Goal: Information Seeking & Learning: Learn about a topic

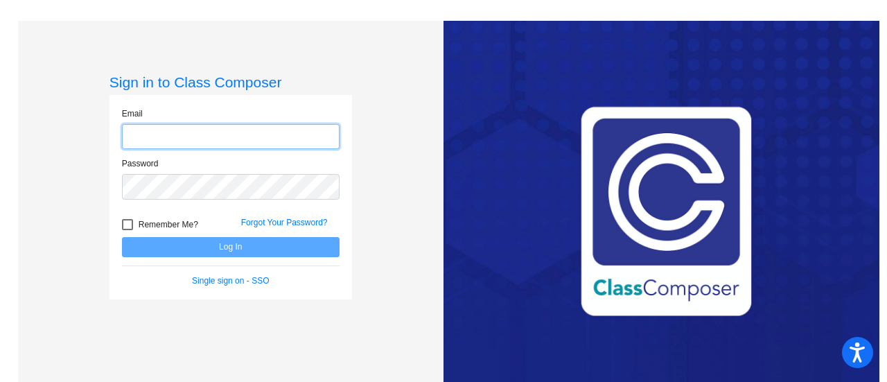
type input "[EMAIL_ADDRESS][DOMAIN_NAME]"
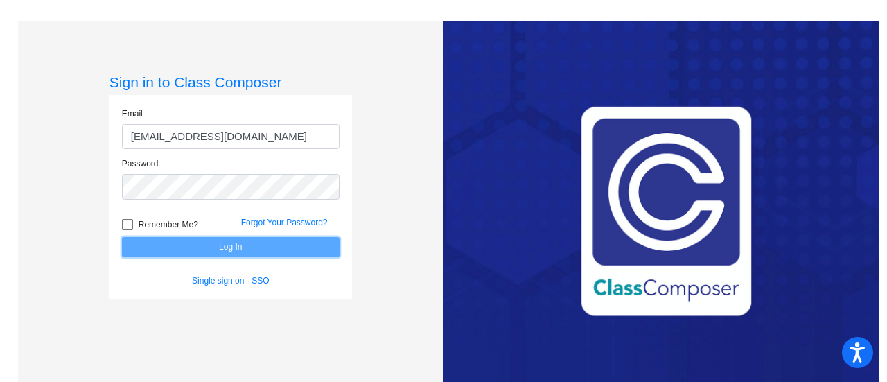
click at [312, 247] on button "Log In" at bounding box center [231, 247] width 218 height 20
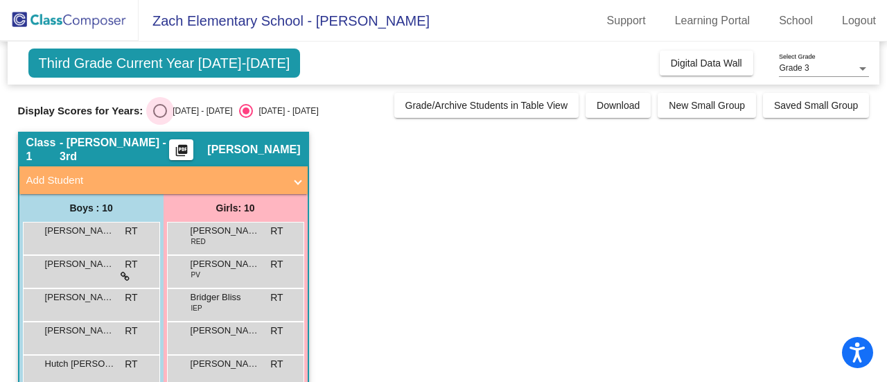
click at [159, 111] on div "Select an option" at bounding box center [160, 111] width 14 height 14
click at [159, 118] on input "[DATE] - [DATE]" at bounding box center [159, 118] width 1 height 1
radio input "true"
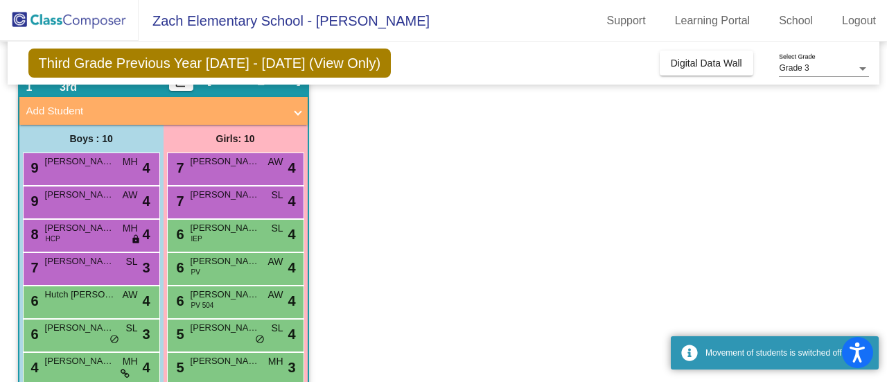
scroll to position [194, 0]
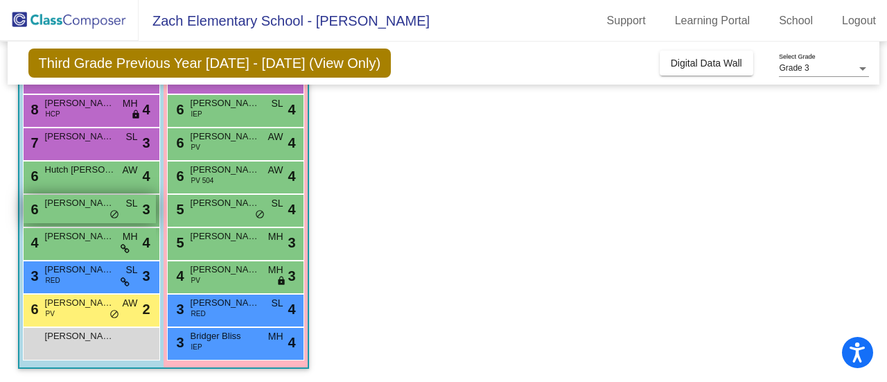
click at [39, 203] on div "6 [PERSON_NAME] [PERSON_NAME] lock do_not_disturb_alt 3" at bounding box center [90, 209] width 132 height 28
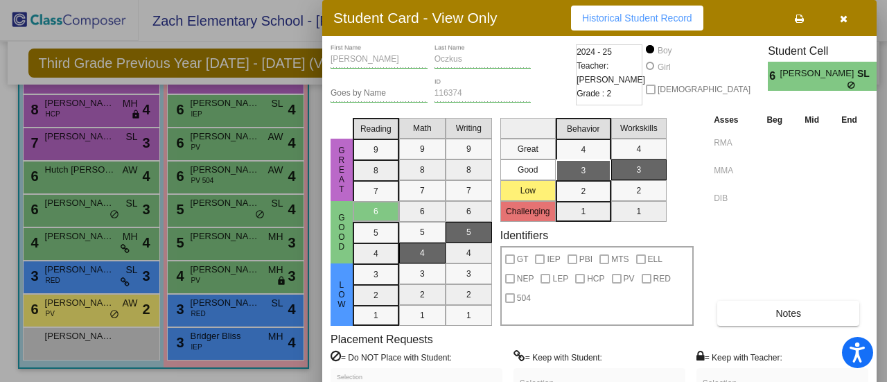
click at [89, 141] on div at bounding box center [443, 191] width 887 height 382
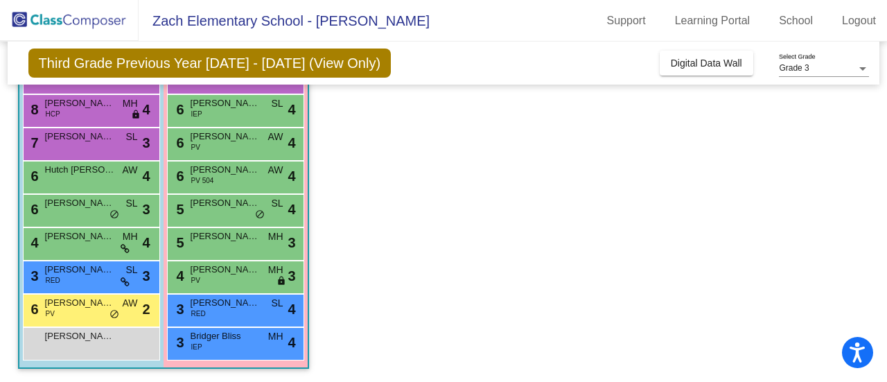
scroll to position [125, 0]
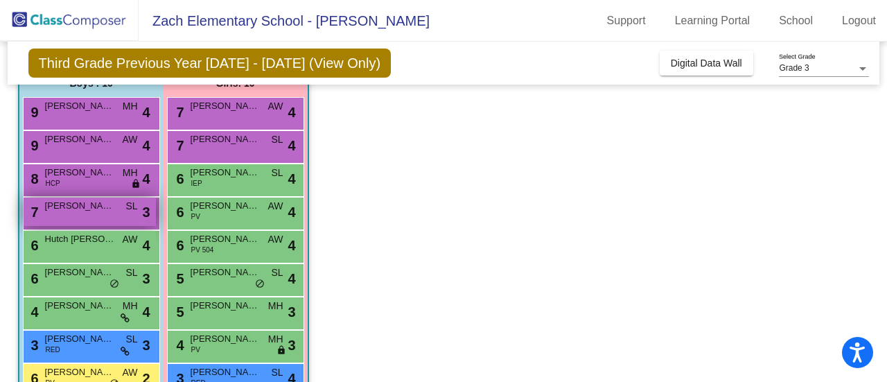
click at [86, 220] on div "7 Emre [PERSON_NAME] lock do_not_disturb_alt 3" at bounding box center [90, 212] width 132 height 28
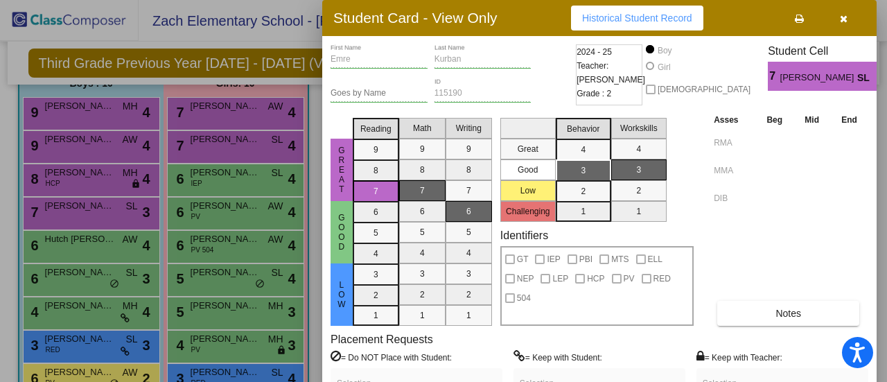
click at [209, 344] on div at bounding box center [443, 191] width 887 height 382
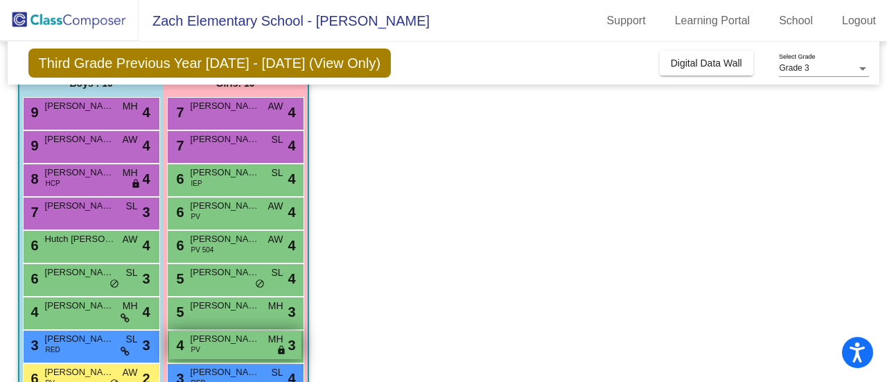
scroll to position [194, 0]
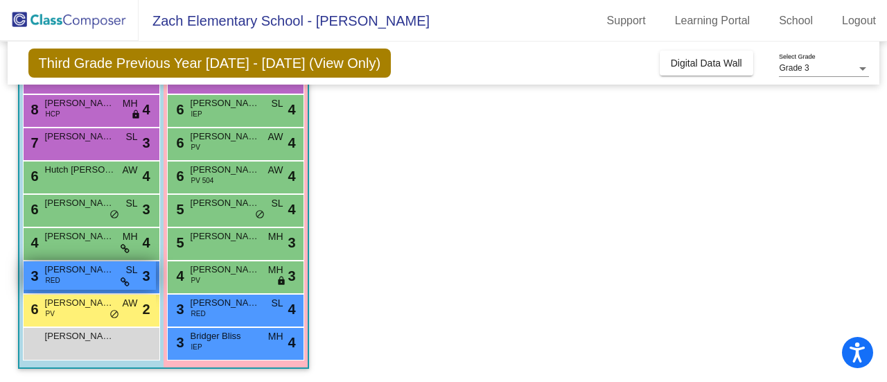
click at [123, 283] on icon at bounding box center [125, 282] width 9 height 10
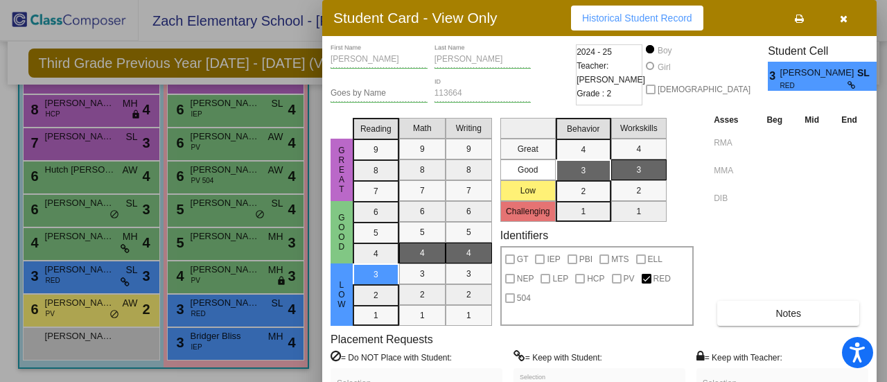
click at [568, 362] on label "= Keep with Student:" at bounding box center [558, 357] width 89 height 14
click at [568, 354] on label "= Keep with Student:" at bounding box center [558, 357] width 89 height 14
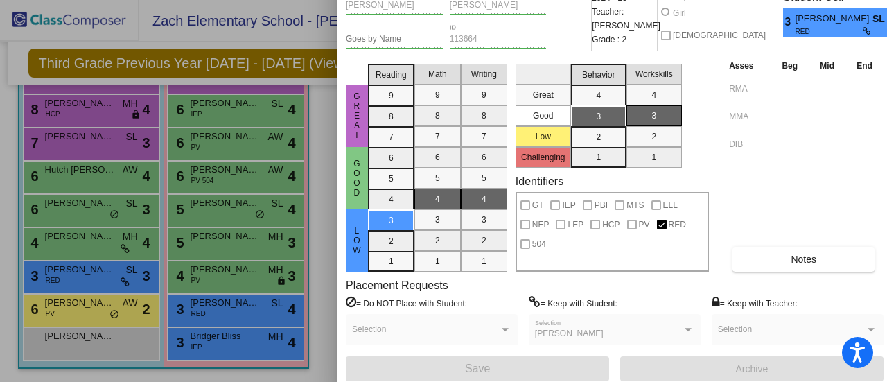
drag, startPoint x: 746, startPoint y: 31, endPoint x: 762, endPoint y: -20, distance: 53.9
click at [762, 0] on html "Accessibility Screen-Reader Guide, Feedback, and Issue Reporting | New window Z…" at bounding box center [443, 191] width 887 height 382
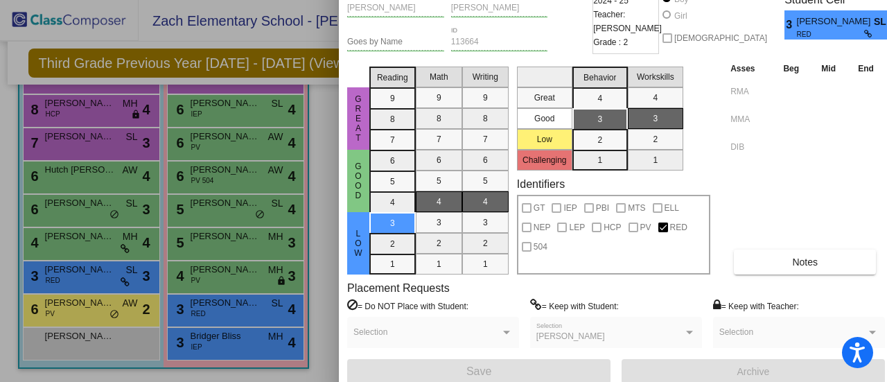
click at [89, 247] on div at bounding box center [443, 191] width 887 height 382
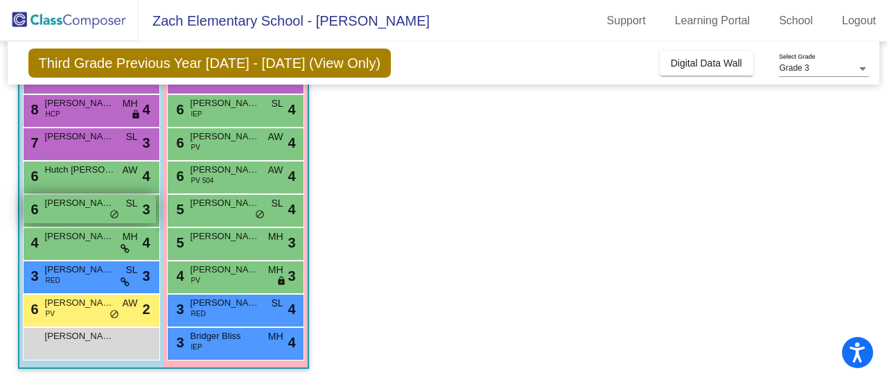
click at [98, 206] on span "[PERSON_NAME]" at bounding box center [79, 203] width 69 height 14
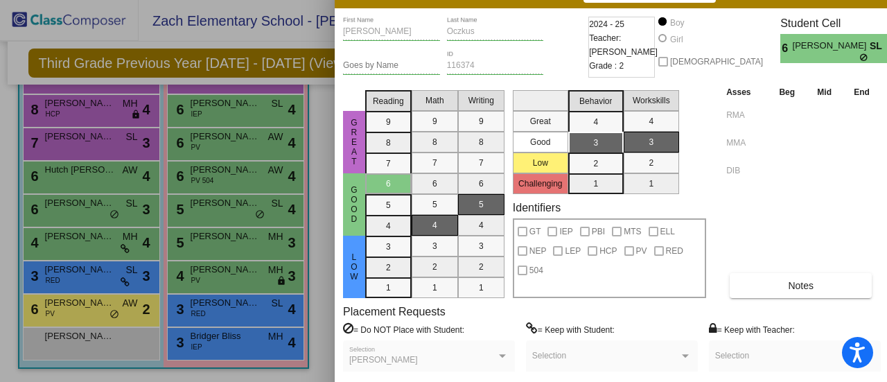
drag, startPoint x: 730, startPoint y: 23, endPoint x: 743, endPoint y: -5, distance: 30.4
click at [743, 0] on html "Accessibility Screen-Reader Guide, Feedback, and Issue Reporting | New window Z…" at bounding box center [443, 191] width 887 height 382
click at [93, 313] on div at bounding box center [443, 191] width 887 height 382
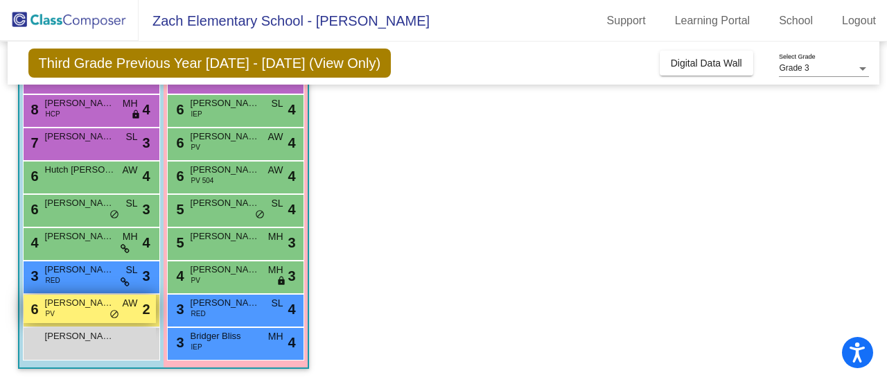
click at [85, 310] on div "6 [PERSON_NAME] PV AW lock do_not_disturb_alt 2" at bounding box center [90, 309] width 132 height 28
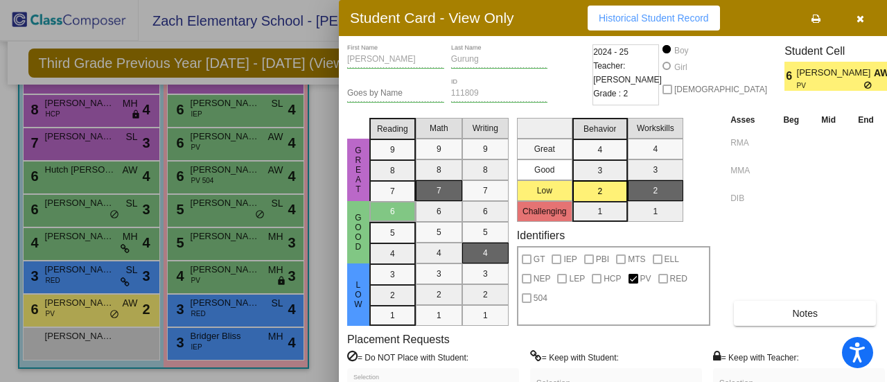
drag, startPoint x: 729, startPoint y: 23, endPoint x: 736, endPoint y: 30, distance: 10.3
click at [737, 30] on div "Student Card - View Only Historical Student Record" at bounding box center [616, 18] width 554 height 36
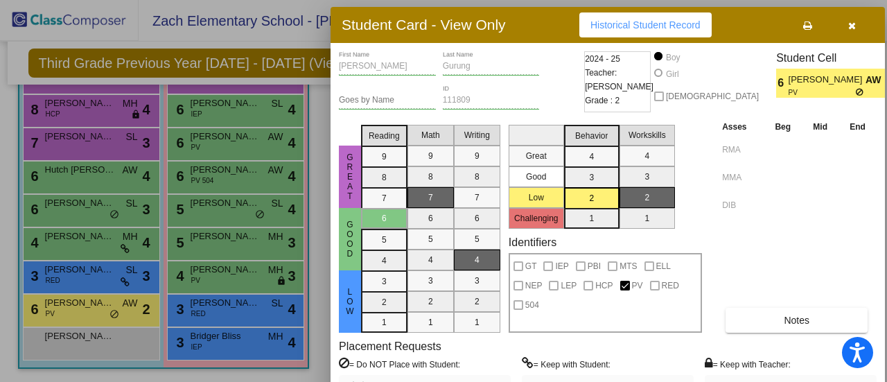
click at [237, 207] on div at bounding box center [443, 191] width 887 height 382
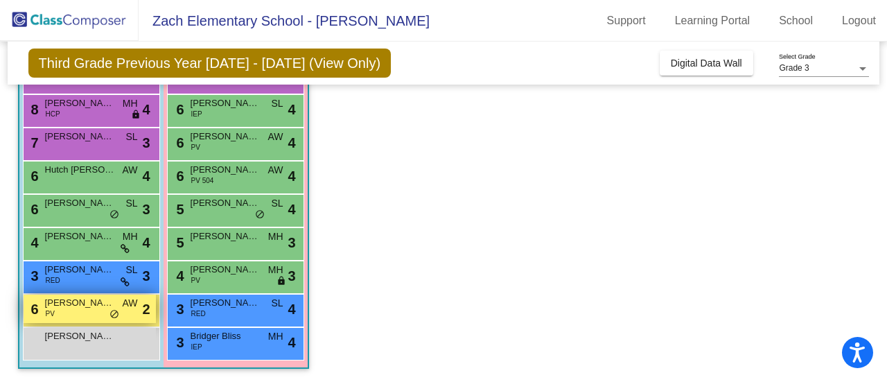
click at [69, 301] on span "[PERSON_NAME]" at bounding box center [79, 303] width 69 height 14
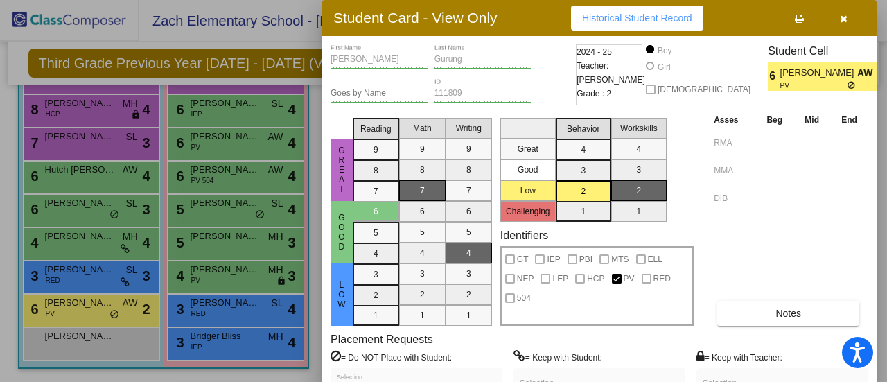
drag, startPoint x: 301, startPoint y: 306, endPoint x: 771, endPoint y: 264, distance: 471.7
click at [771, 264] on div "Asses Beg Mid End RMA MMA DIB Notes" at bounding box center [789, 218] width 158 height 213
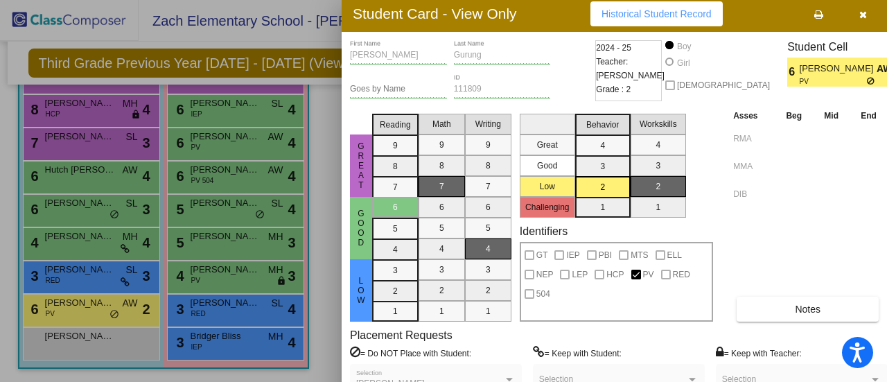
drag, startPoint x: 748, startPoint y: 23, endPoint x: 771, endPoint y: 33, distance: 24.2
click at [771, 32] on div "Student Card - View Only Historical Student Record" at bounding box center [619, 14] width 554 height 36
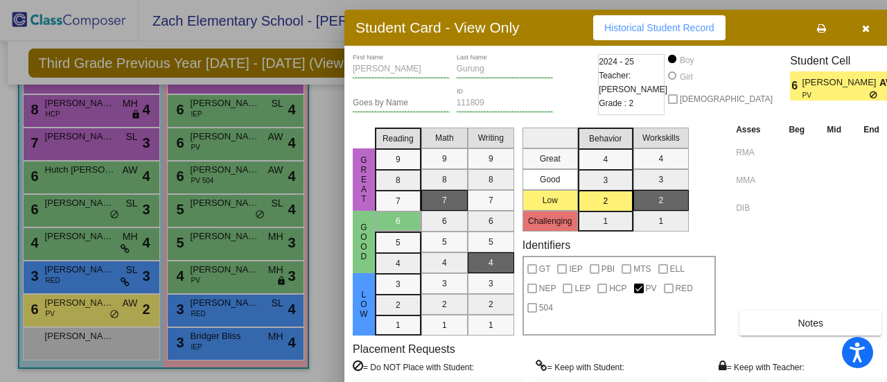
click at [229, 200] on div at bounding box center [443, 191] width 887 height 382
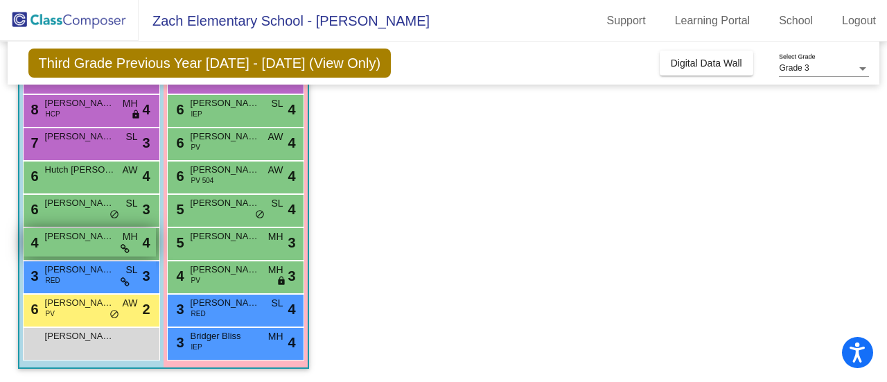
scroll to position [0, 0]
